Goal: Information Seeking & Learning: Compare options

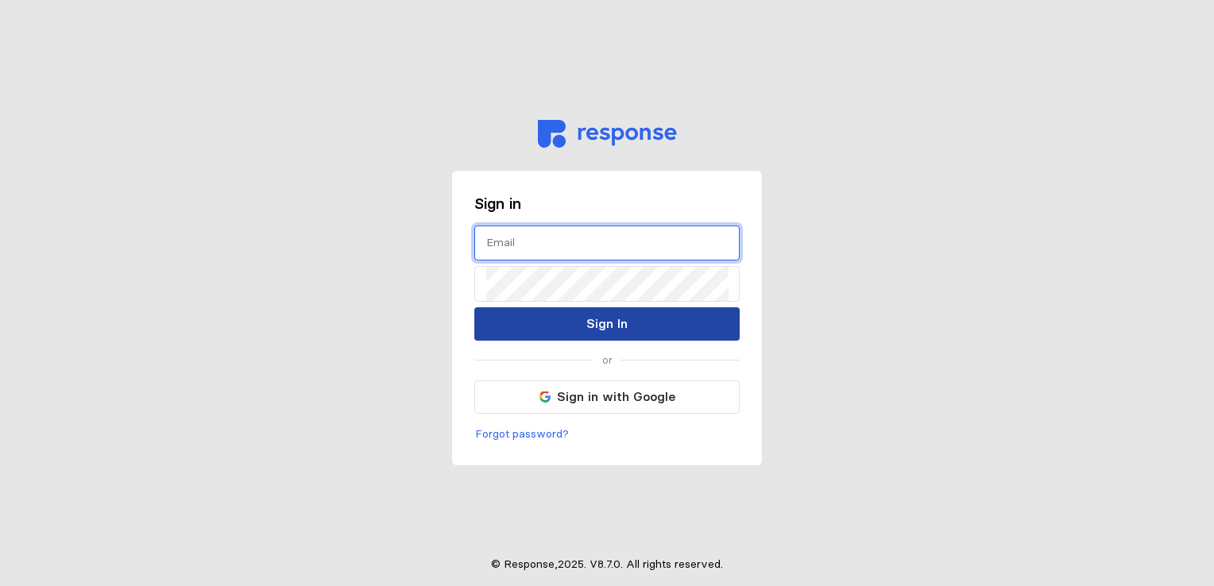
type input "[EMAIL_ADDRESS][DOMAIN_NAME]"
click at [610, 319] on p "Sign In" at bounding box center [606, 324] width 41 height 20
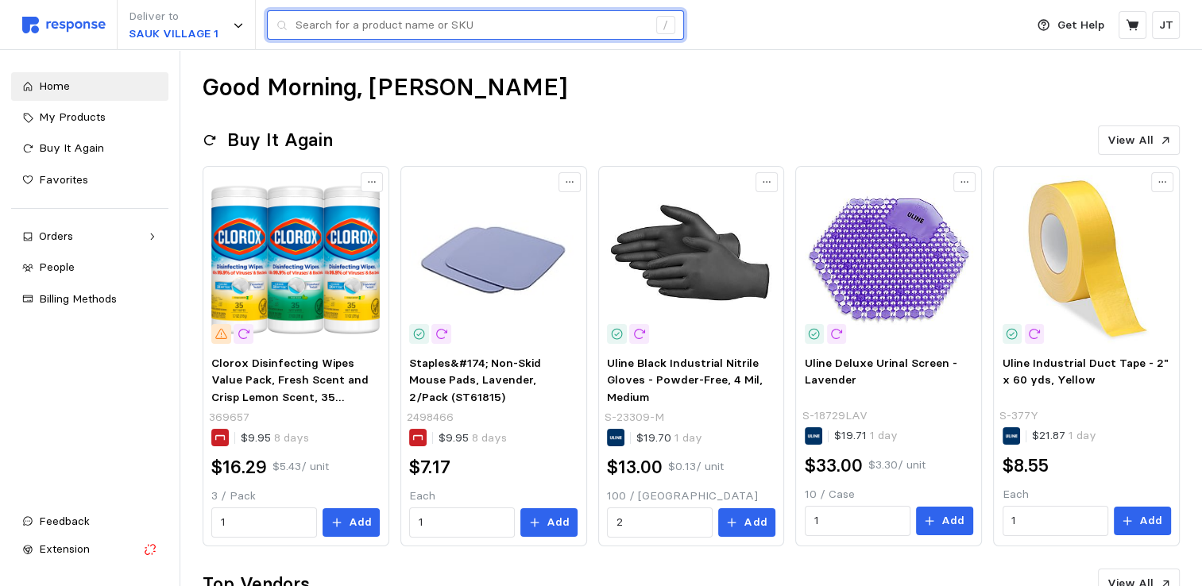
click at [342, 25] on input "text" at bounding box center [472, 25] width 352 height 29
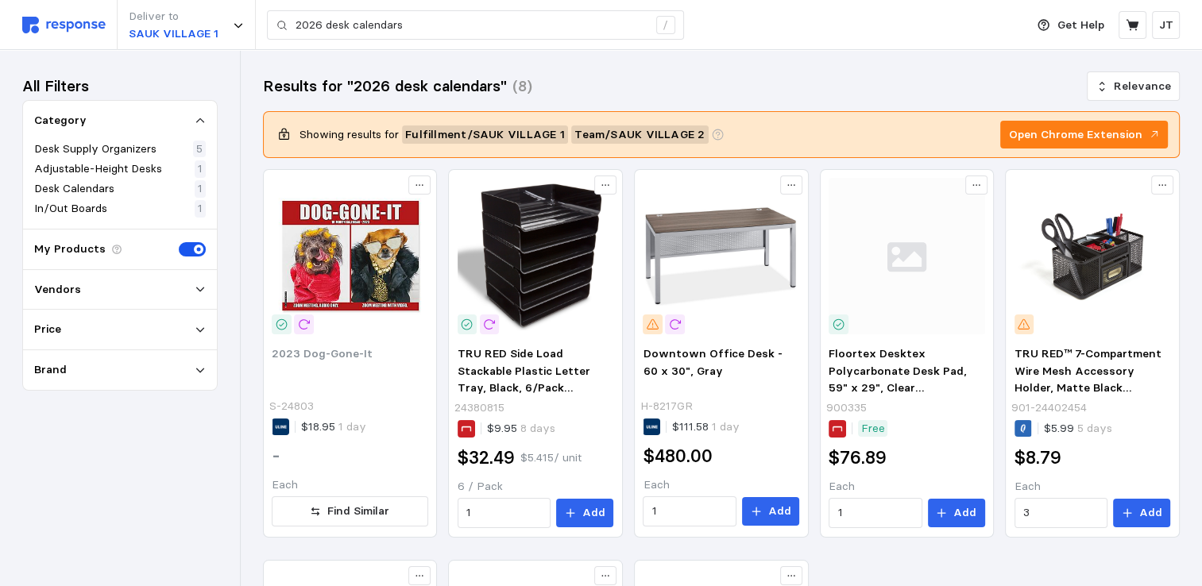
click at [168, 282] on div "Vendors" at bounding box center [120, 289] width 172 height 17
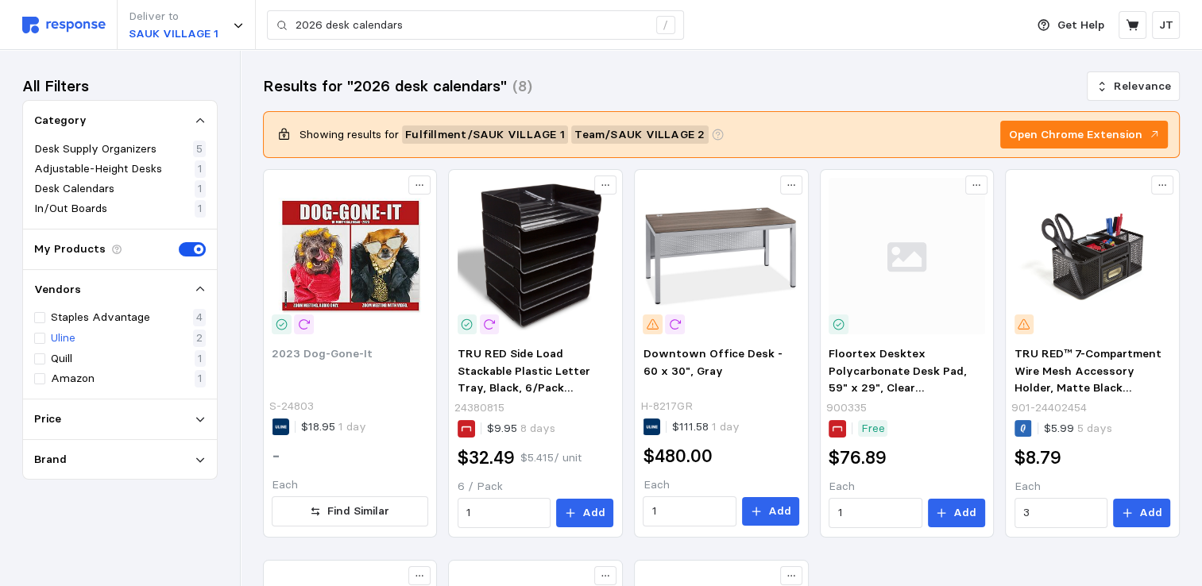
click at [106, 340] on div "Uline 2" at bounding box center [120, 338] width 172 height 17
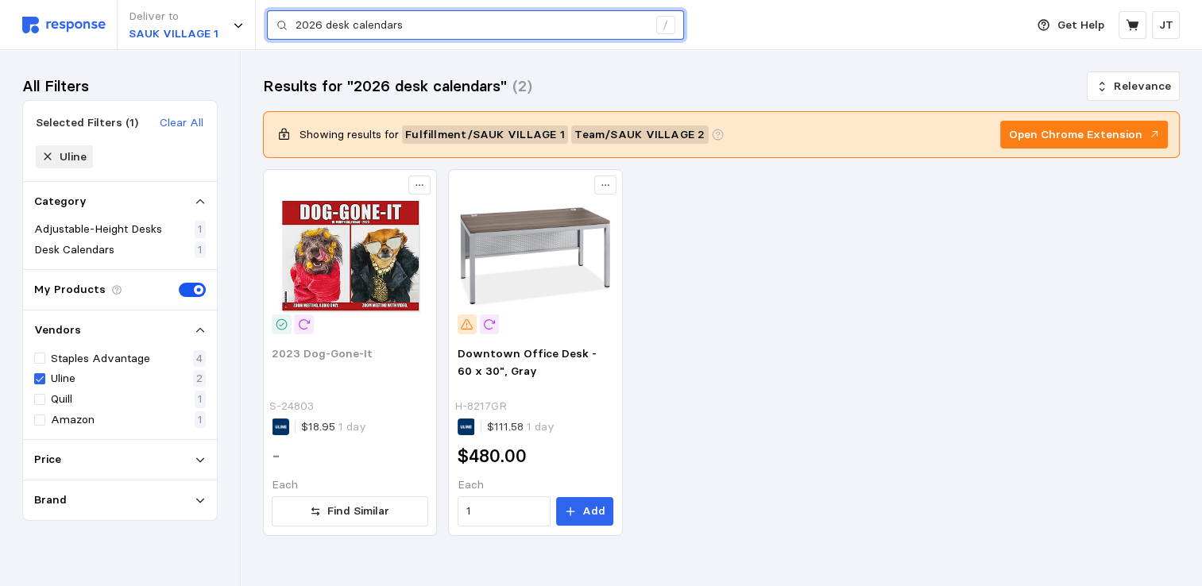
click at [321, 25] on input "2026 desk calendars" at bounding box center [472, 25] width 352 height 29
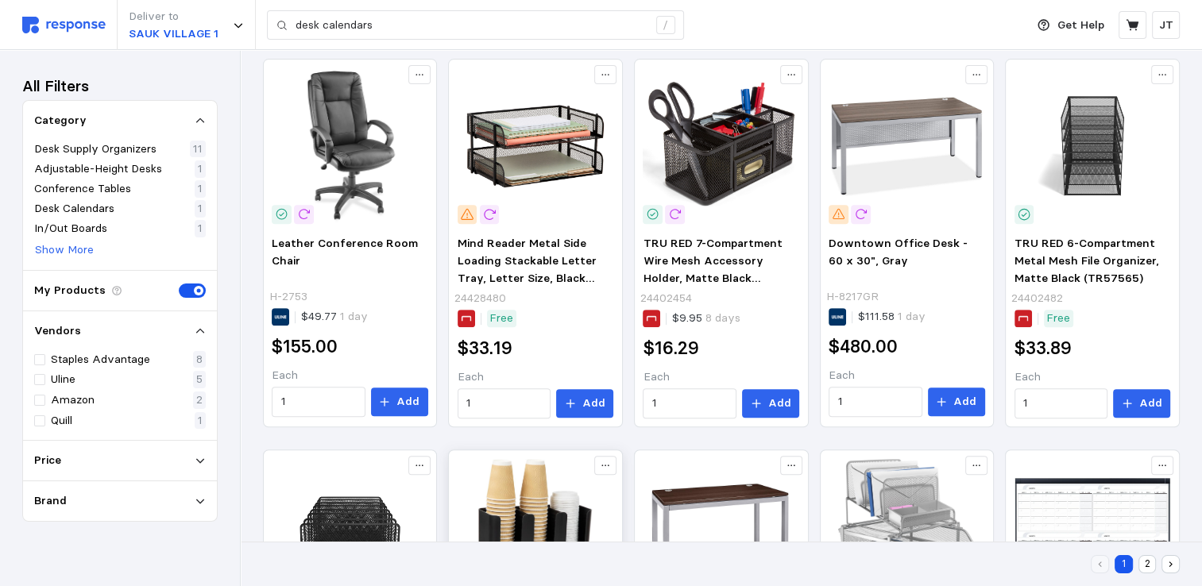
scroll to position [932, 0]
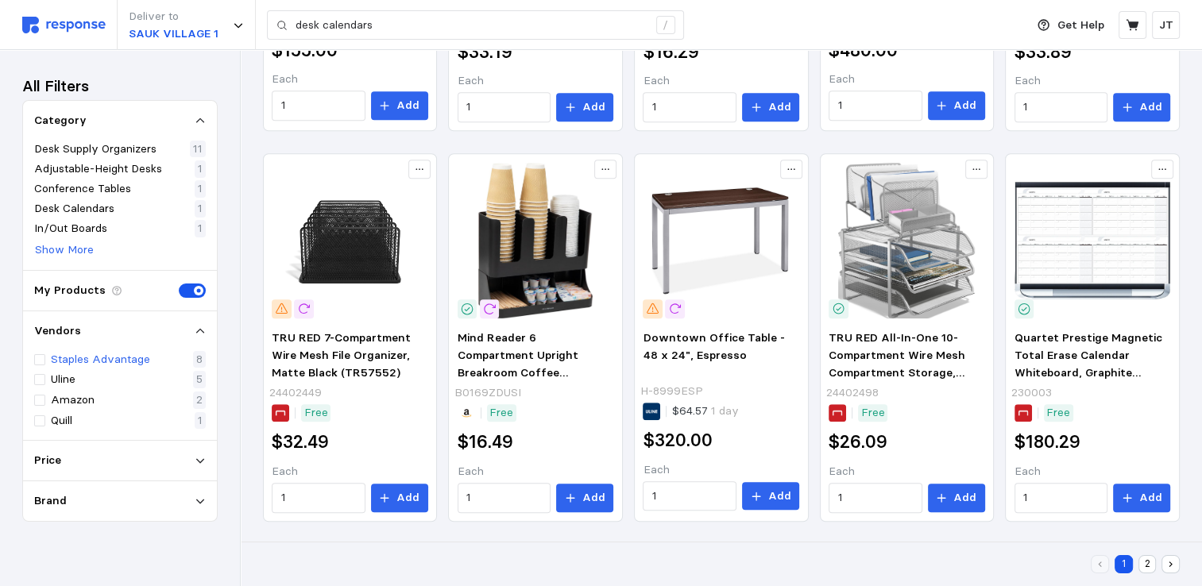
click at [138, 358] on p "Staples Advantage" at bounding box center [100, 359] width 99 height 17
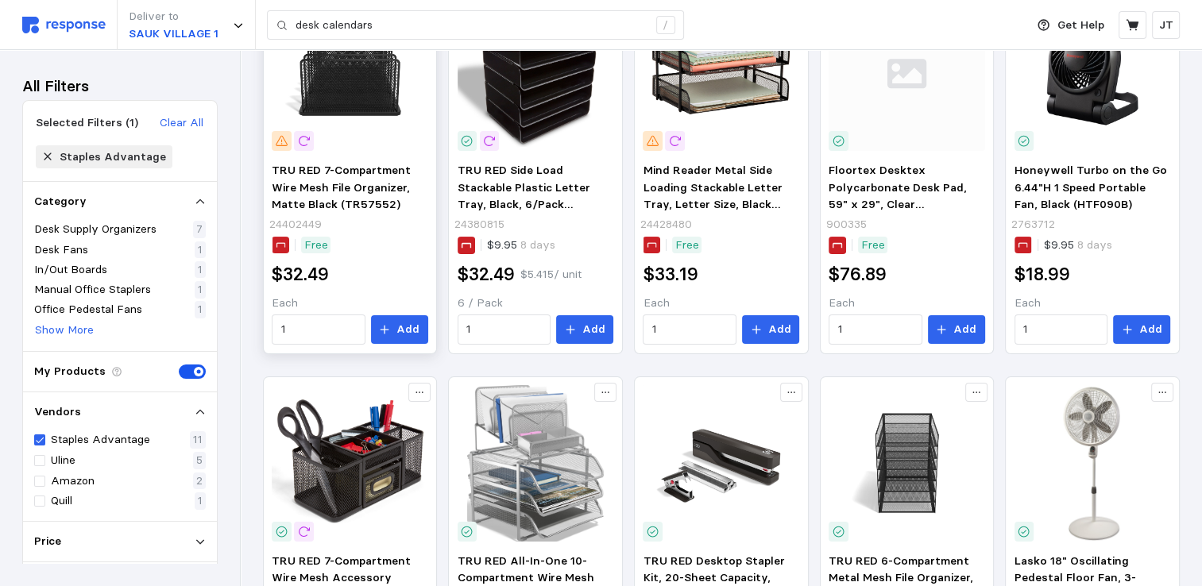
scroll to position [211, 0]
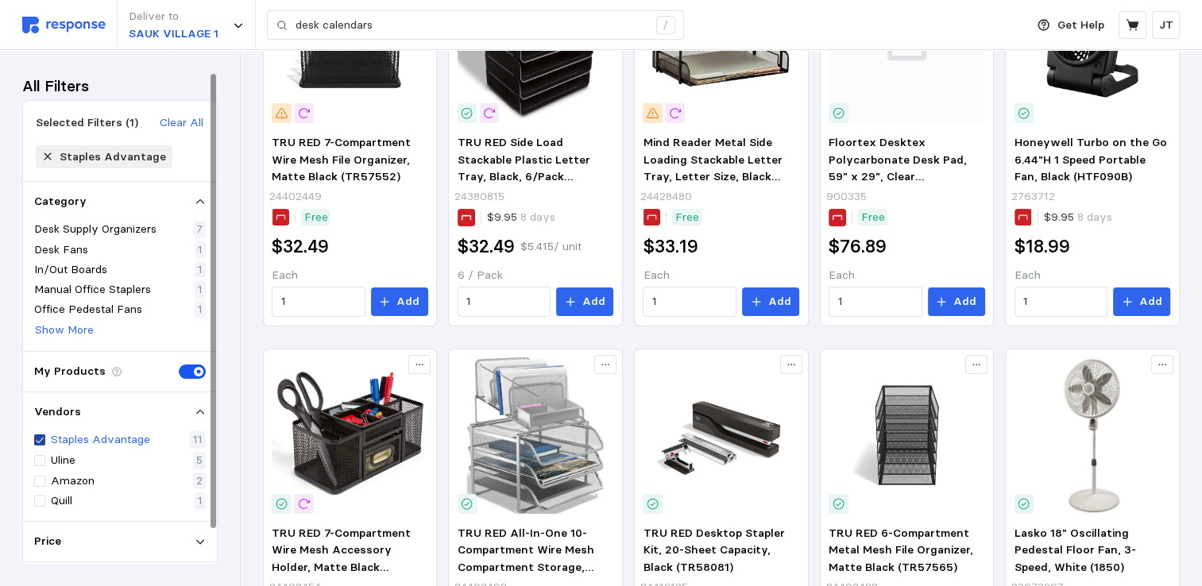
click at [41, 437] on icon at bounding box center [40, 440] width 10 height 11
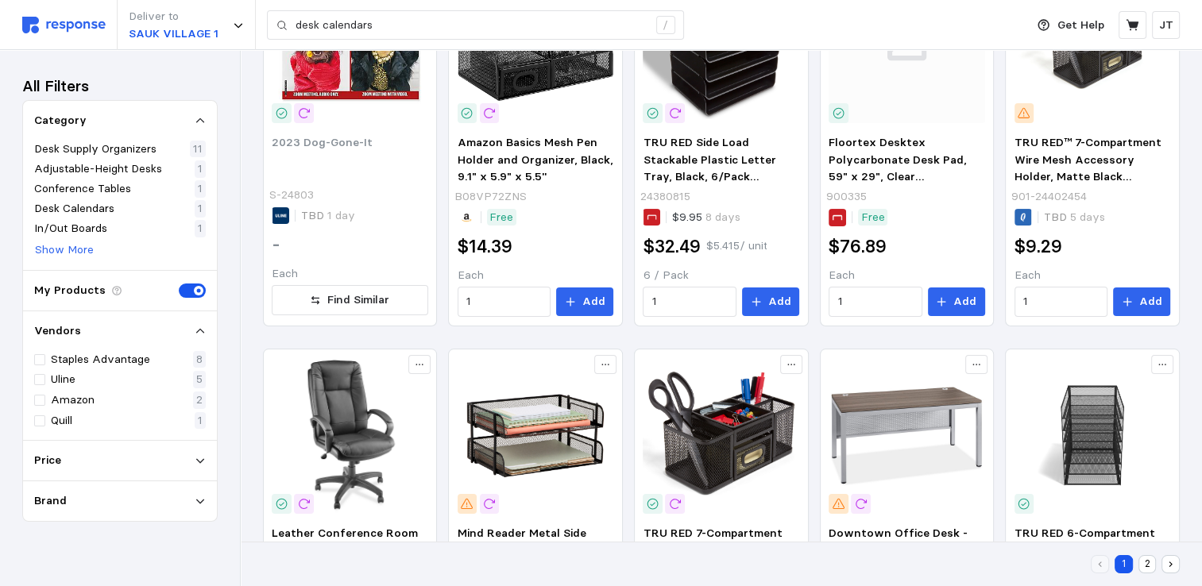
scroll to position [346, 0]
click at [42, 417] on div at bounding box center [39, 421] width 11 height 11
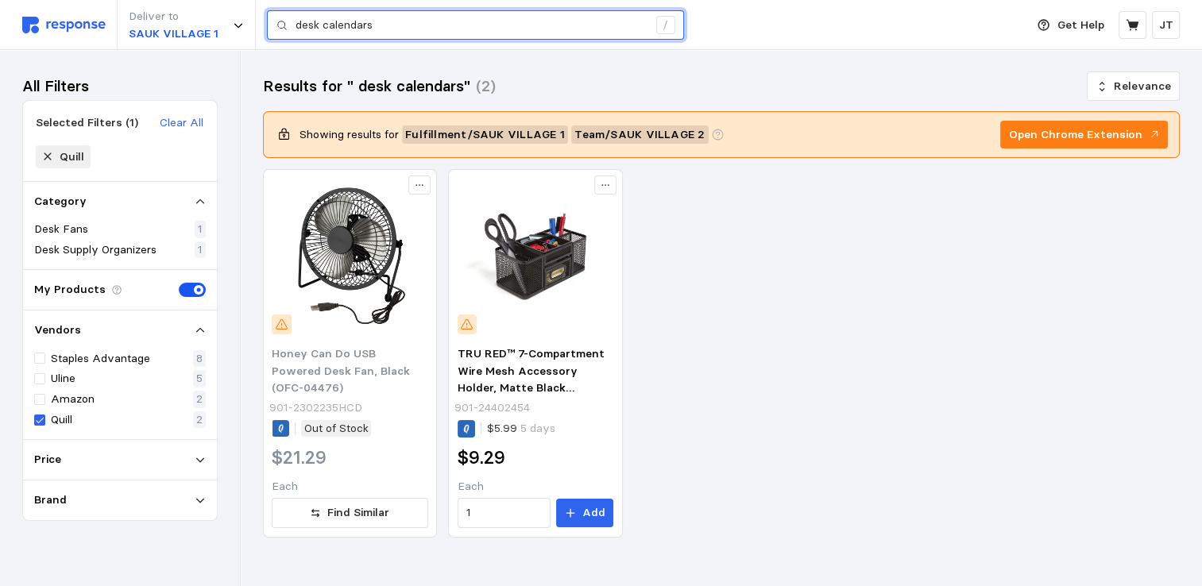
click at [324, 25] on input "desk calendars" at bounding box center [472, 25] width 352 height 29
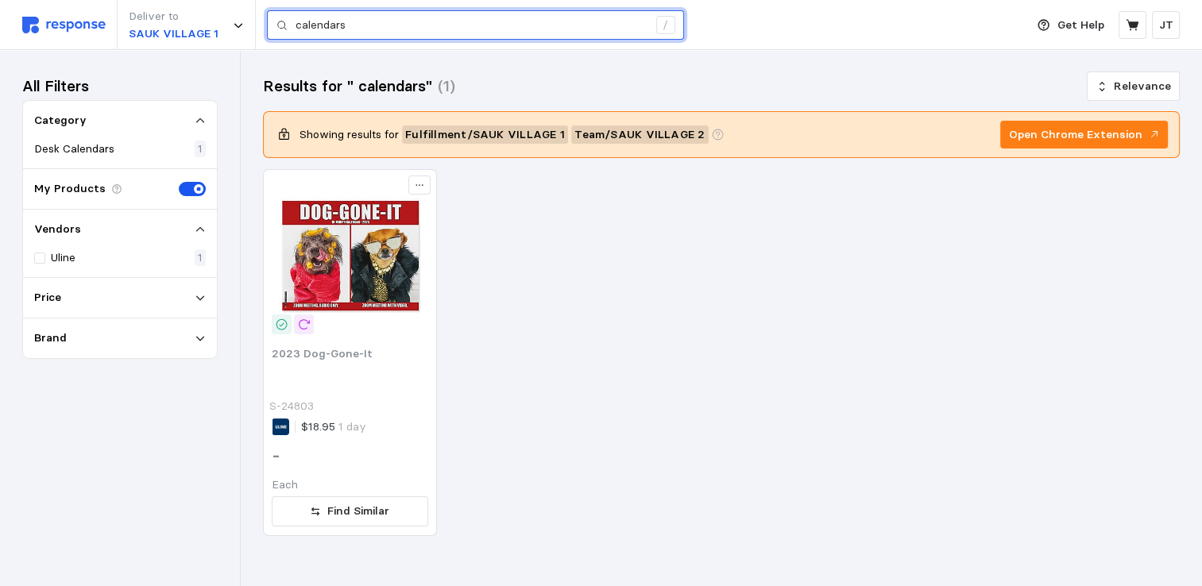
drag, startPoint x: 394, startPoint y: 32, endPoint x: 212, endPoint y: -14, distance: 187.7
click at [212, 0] on html "Deliver to SAUK VILLAGE 1 calendars / Get Help JT calendars / Home My Products …" at bounding box center [601, 301] width 1202 height 603
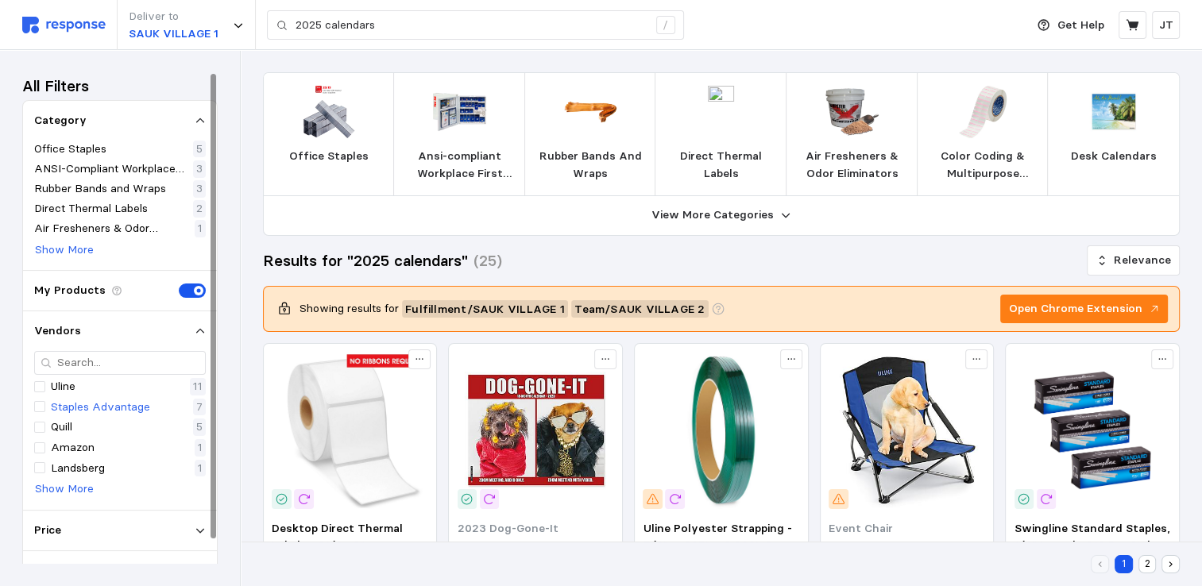
click at [124, 408] on p "Staples Advantage" at bounding box center [100, 407] width 99 height 17
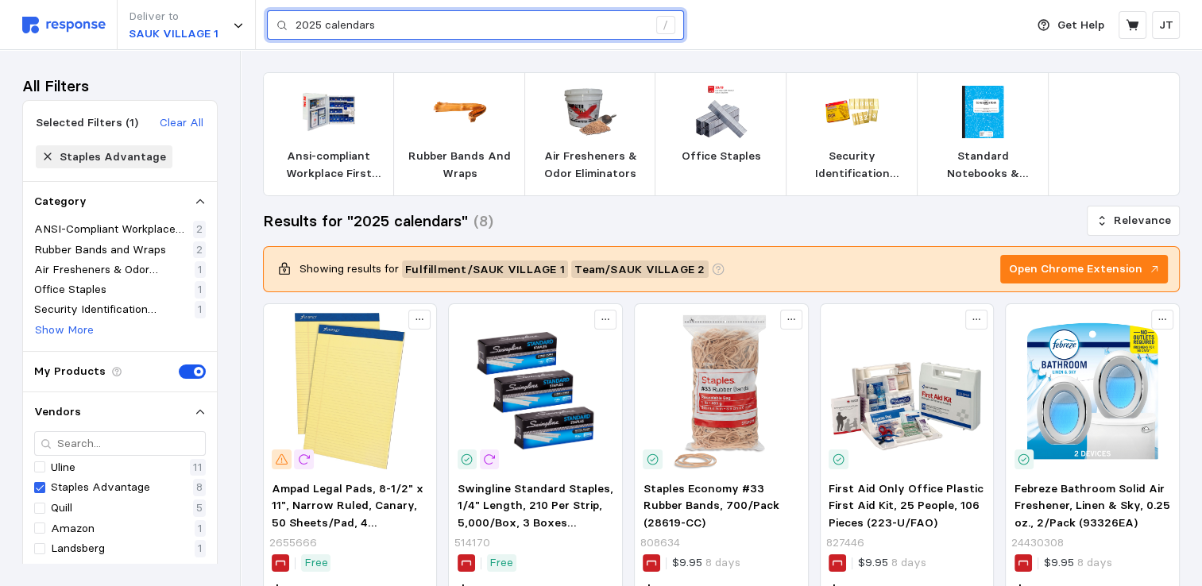
click at [321, 24] on input "2025 calendars" at bounding box center [472, 25] width 352 height 29
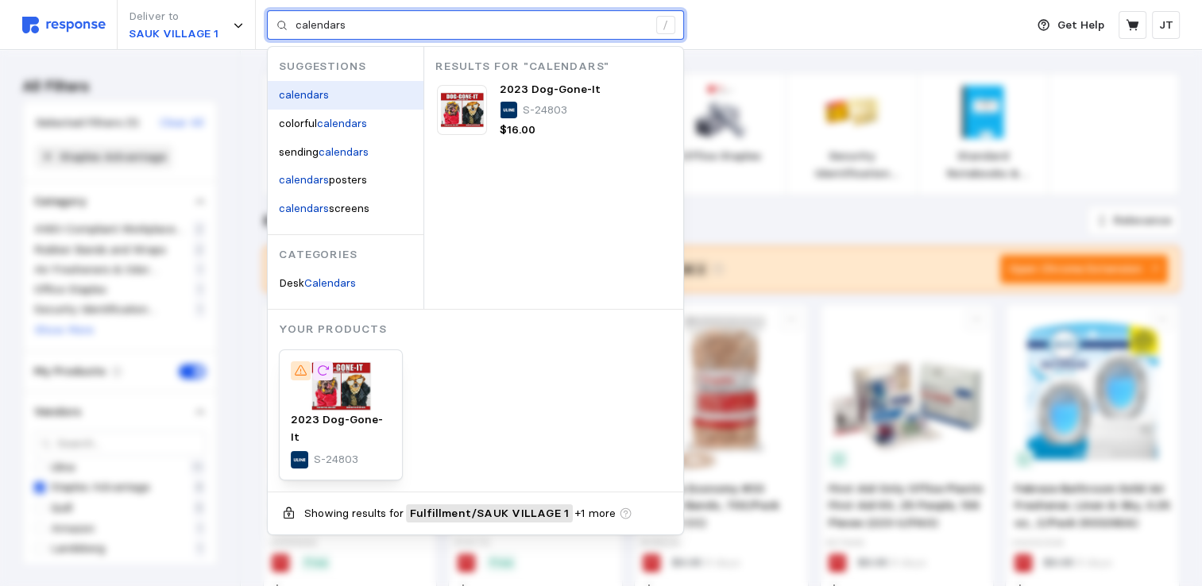
click at [320, 92] on mark "calendars" at bounding box center [304, 94] width 50 height 14
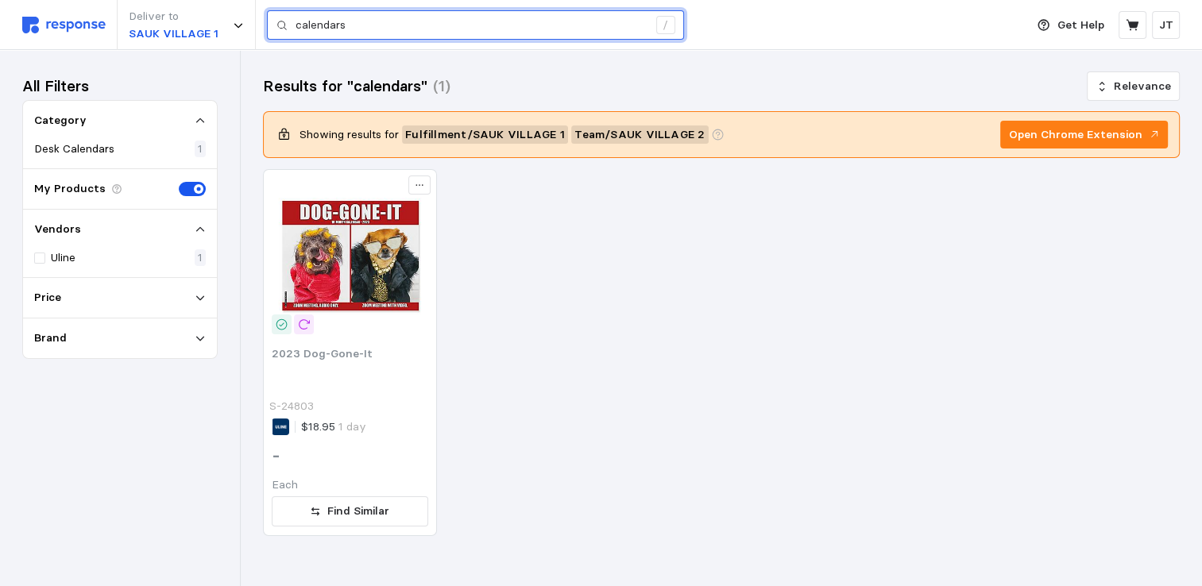
click at [362, 30] on input "calendars" at bounding box center [472, 25] width 352 height 29
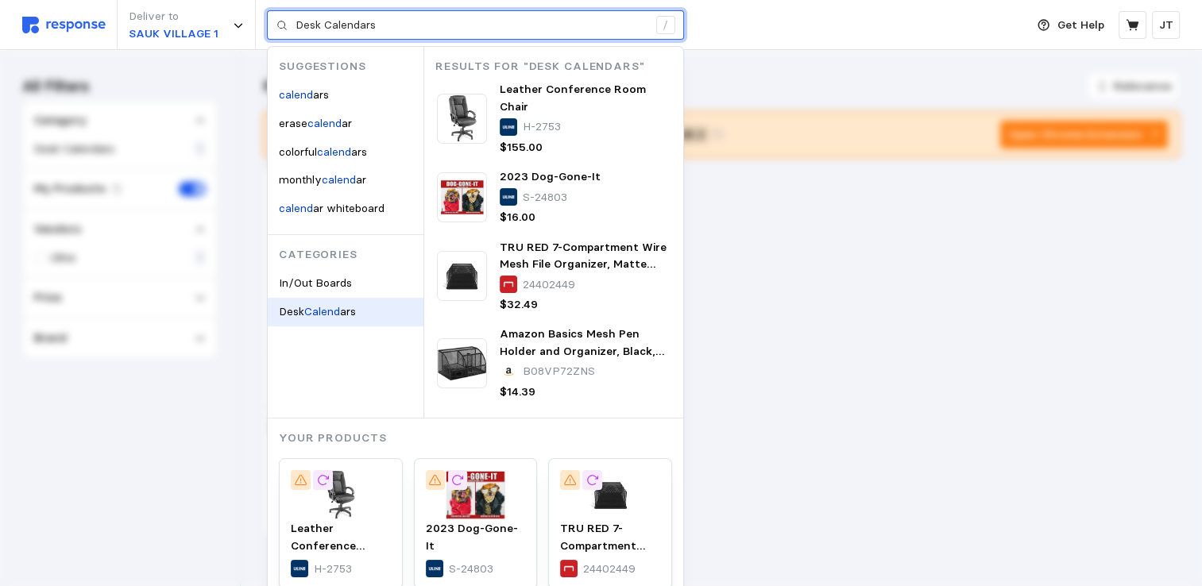
click at [315, 315] on mark "Calend" at bounding box center [322, 311] width 36 height 14
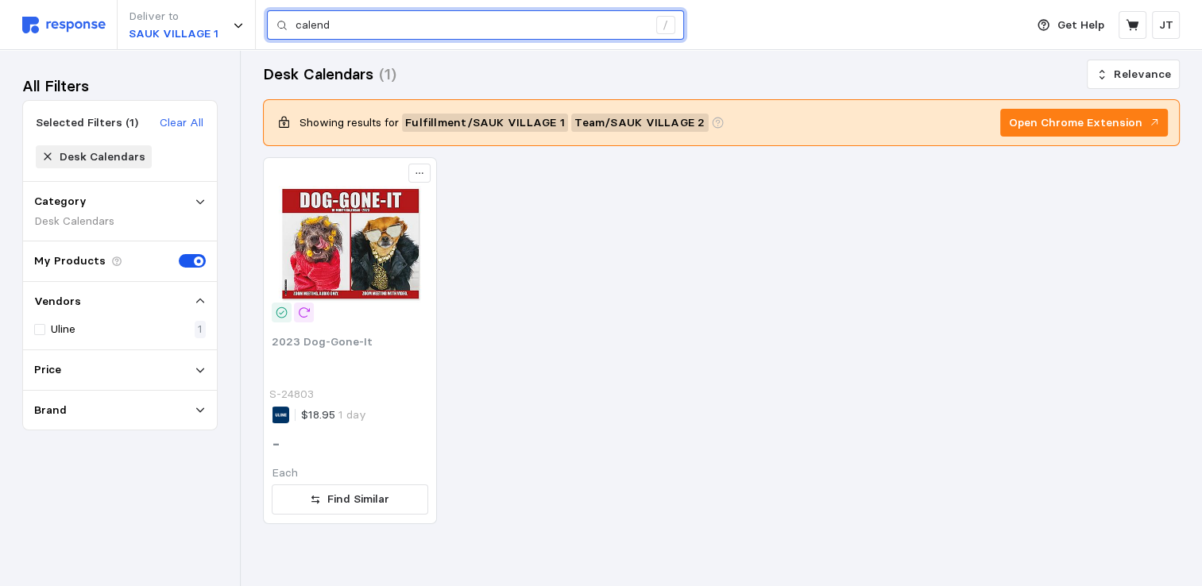
scroll to position [15, 0]
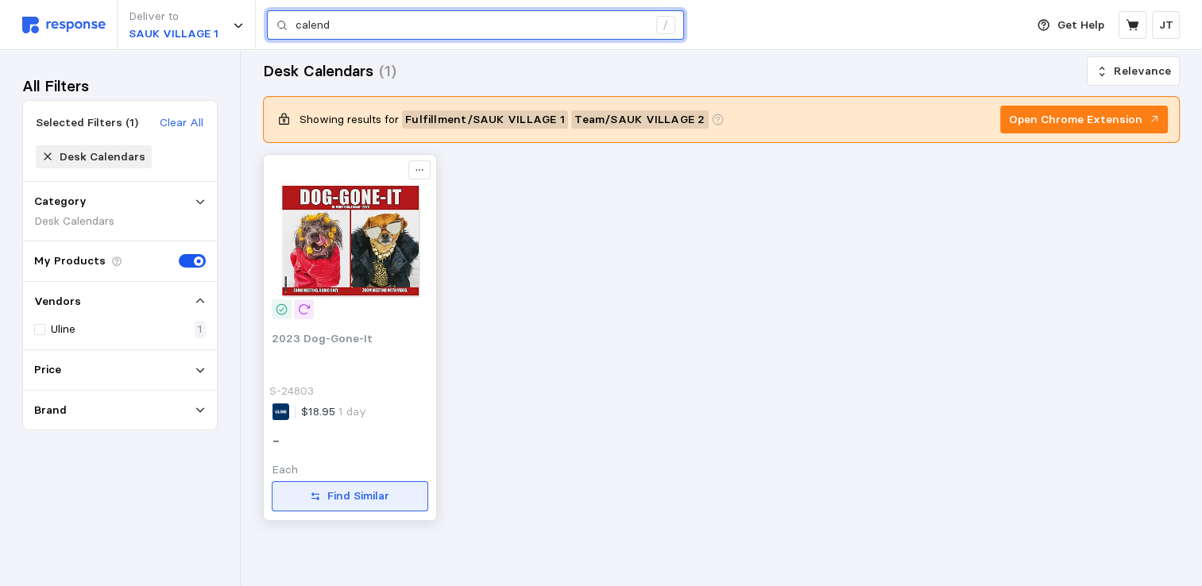
type input "calend"
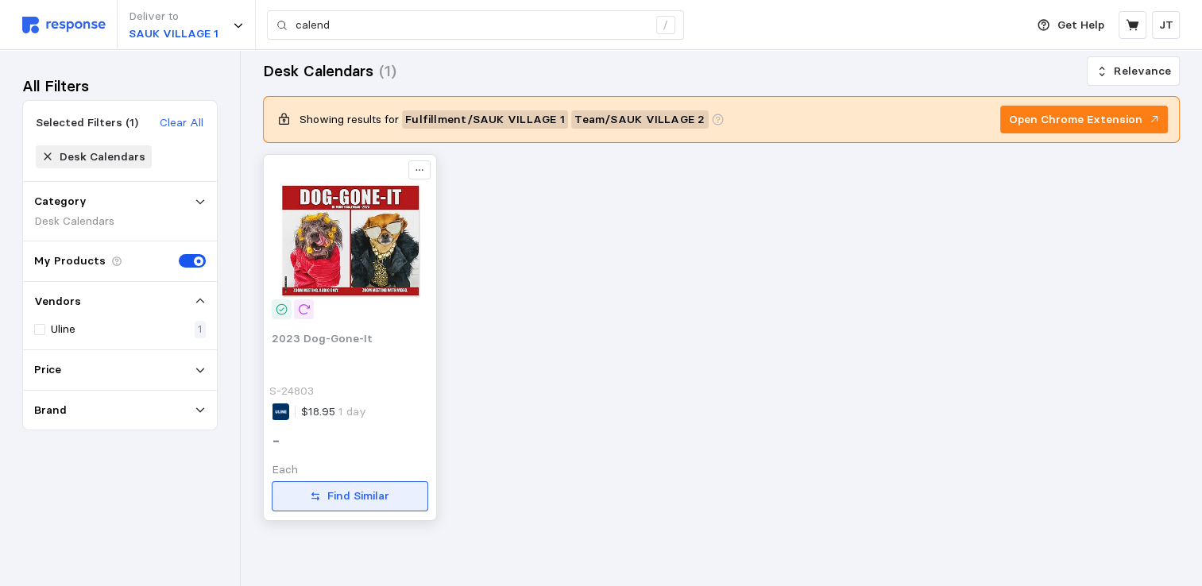
click at [346, 497] on p "Find Similar" at bounding box center [358, 496] width 62 height 17
